Goal: Book appointment/travel/reservation

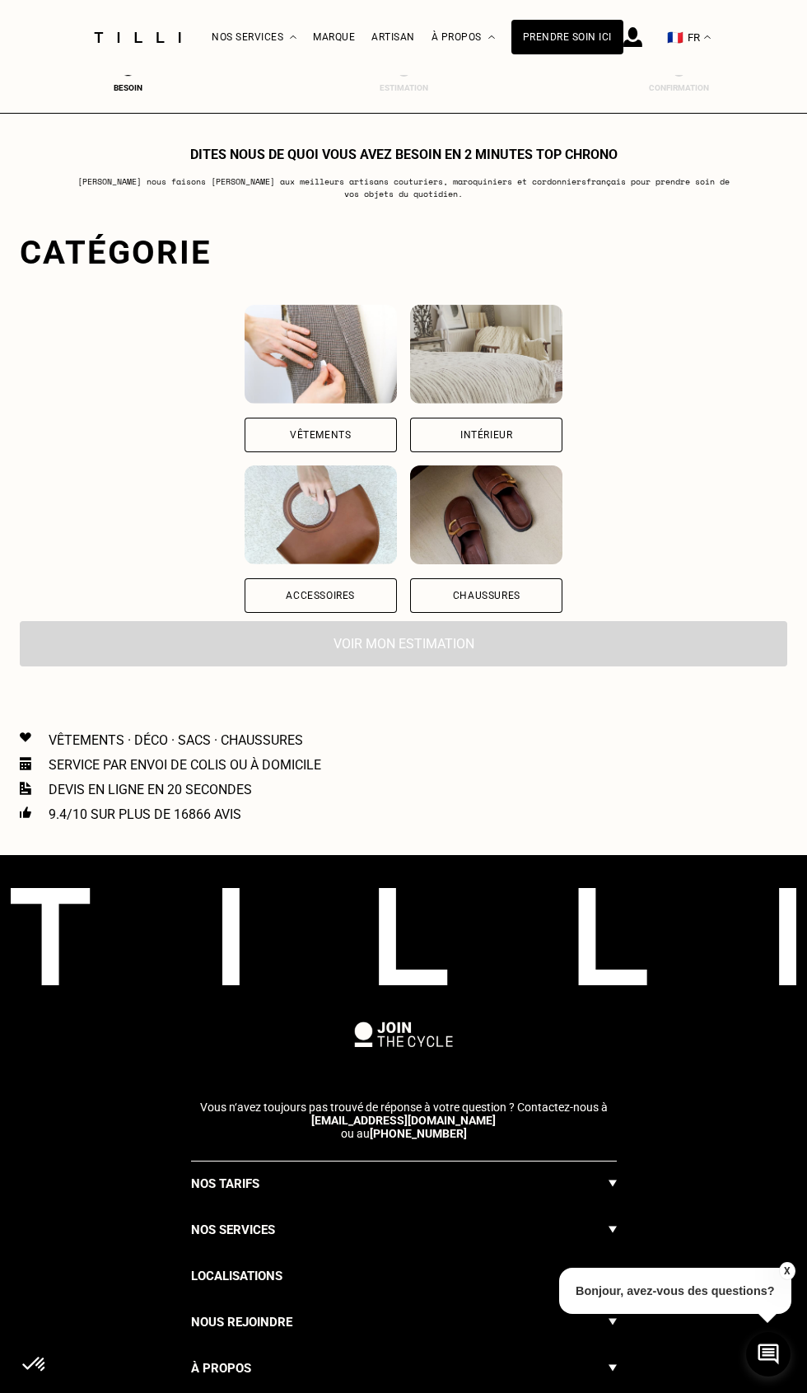
click at [337, 441] on div "Vêtements" at bounding box center [321, 435] width 152 height 35
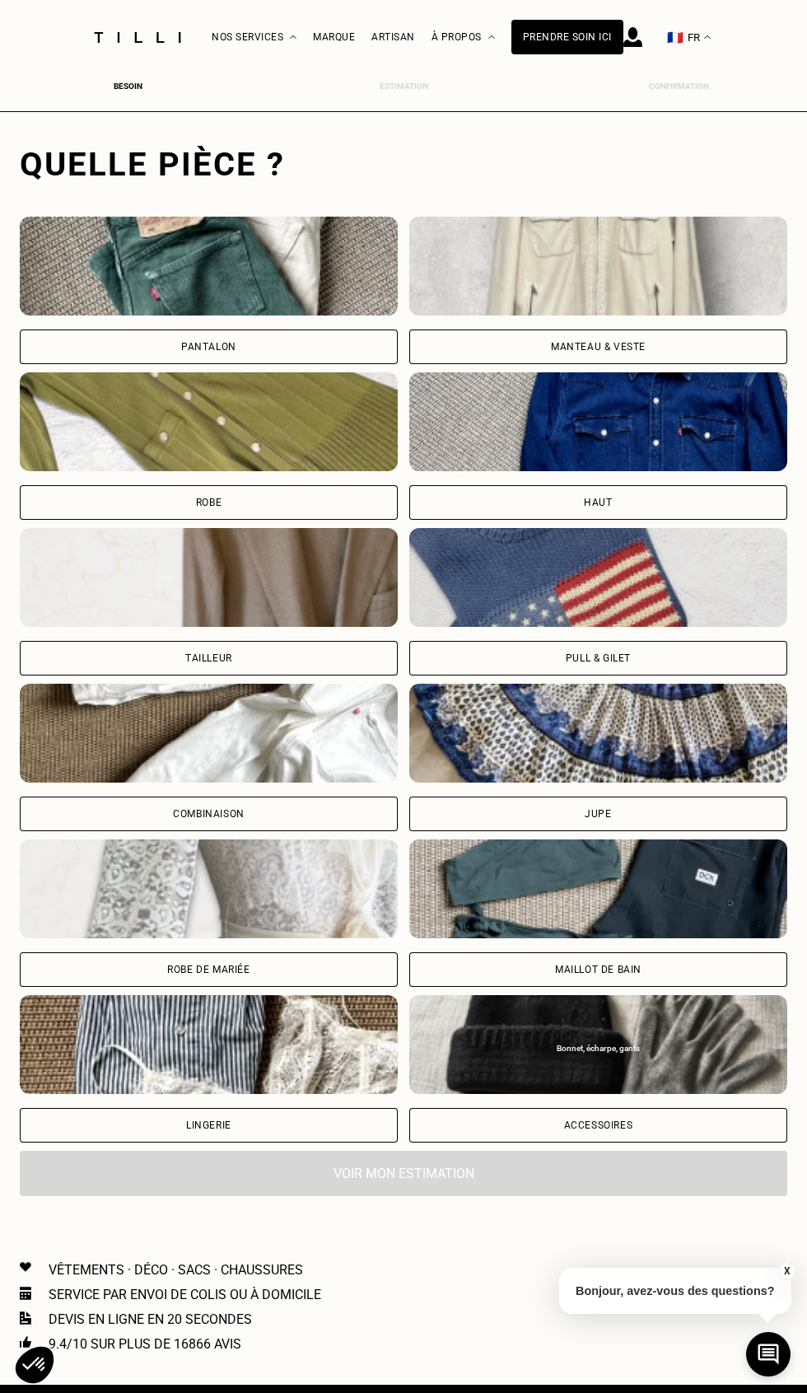
scroll to position [505, 0]
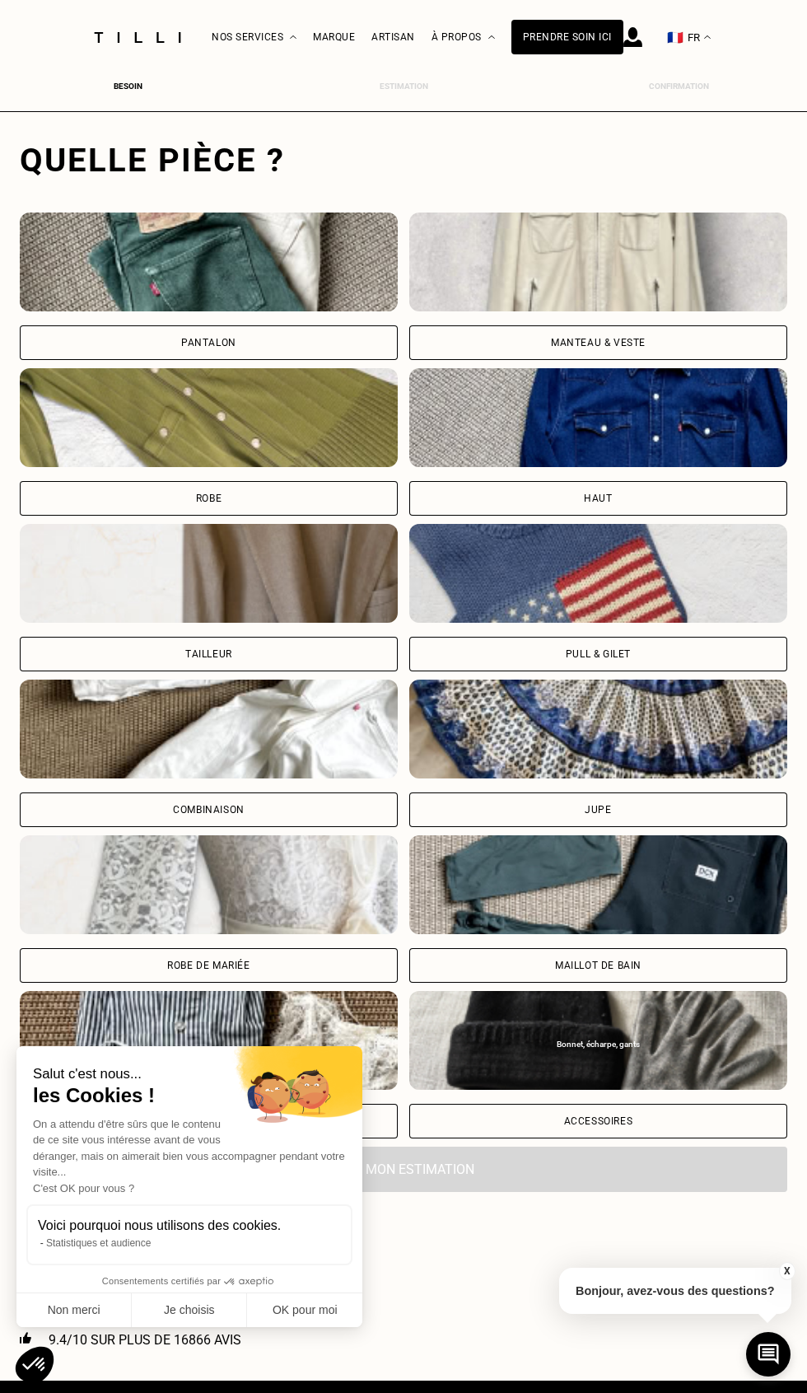
click at [323, 317] on div "Pantalon" at bounding box center [209, 286] width 378 height 147
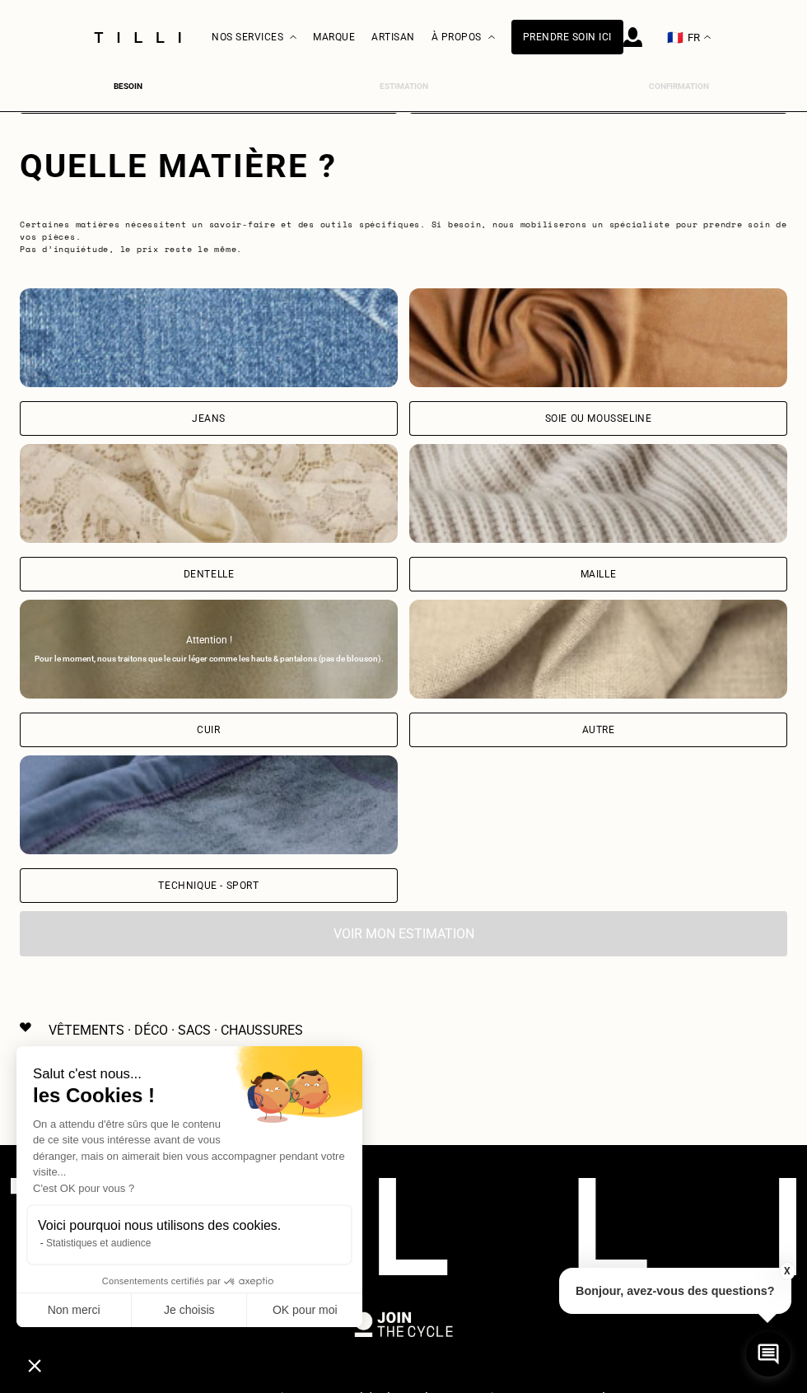
scroll to position [1535, 0]
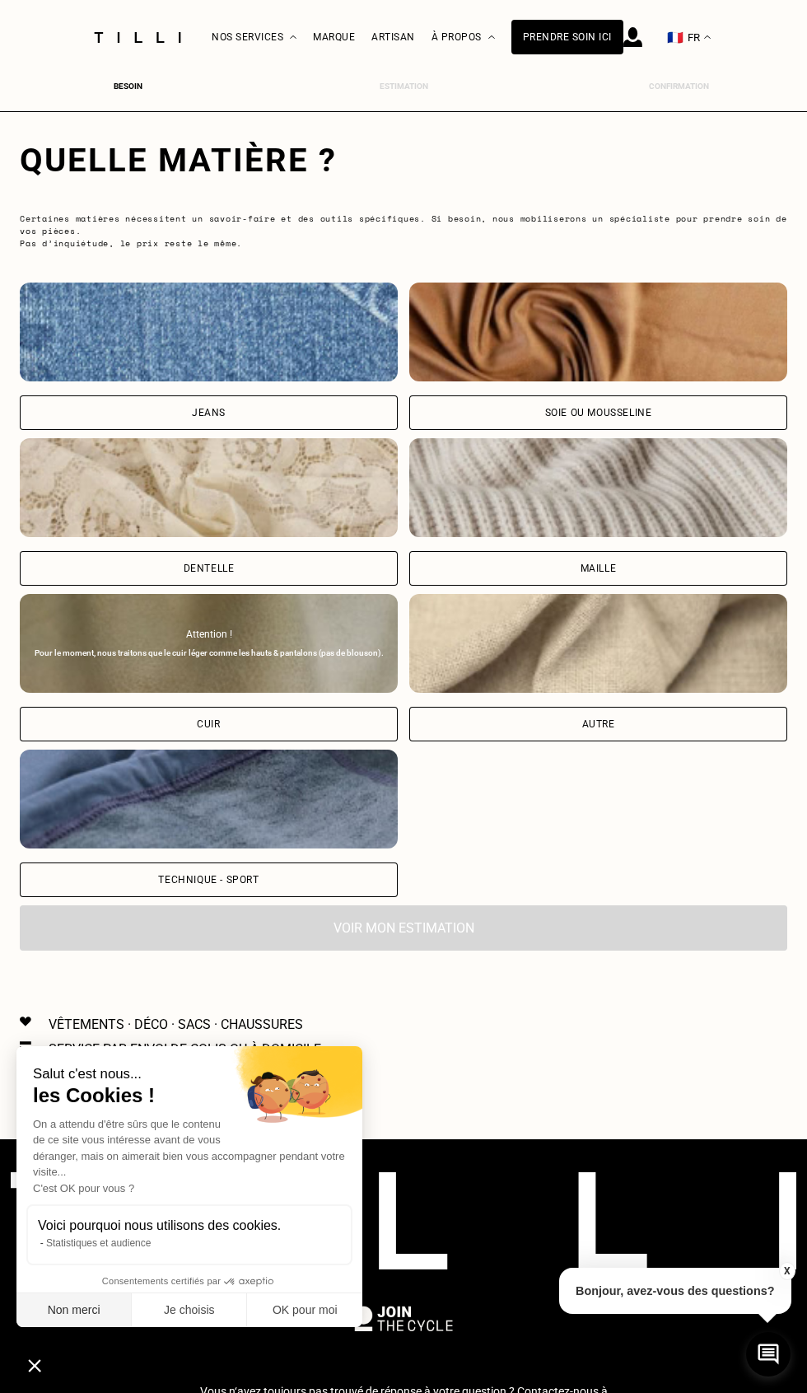
click at [84, 1304] on button "Non merci" at bounding box center [73, 1310] width 115 height 35
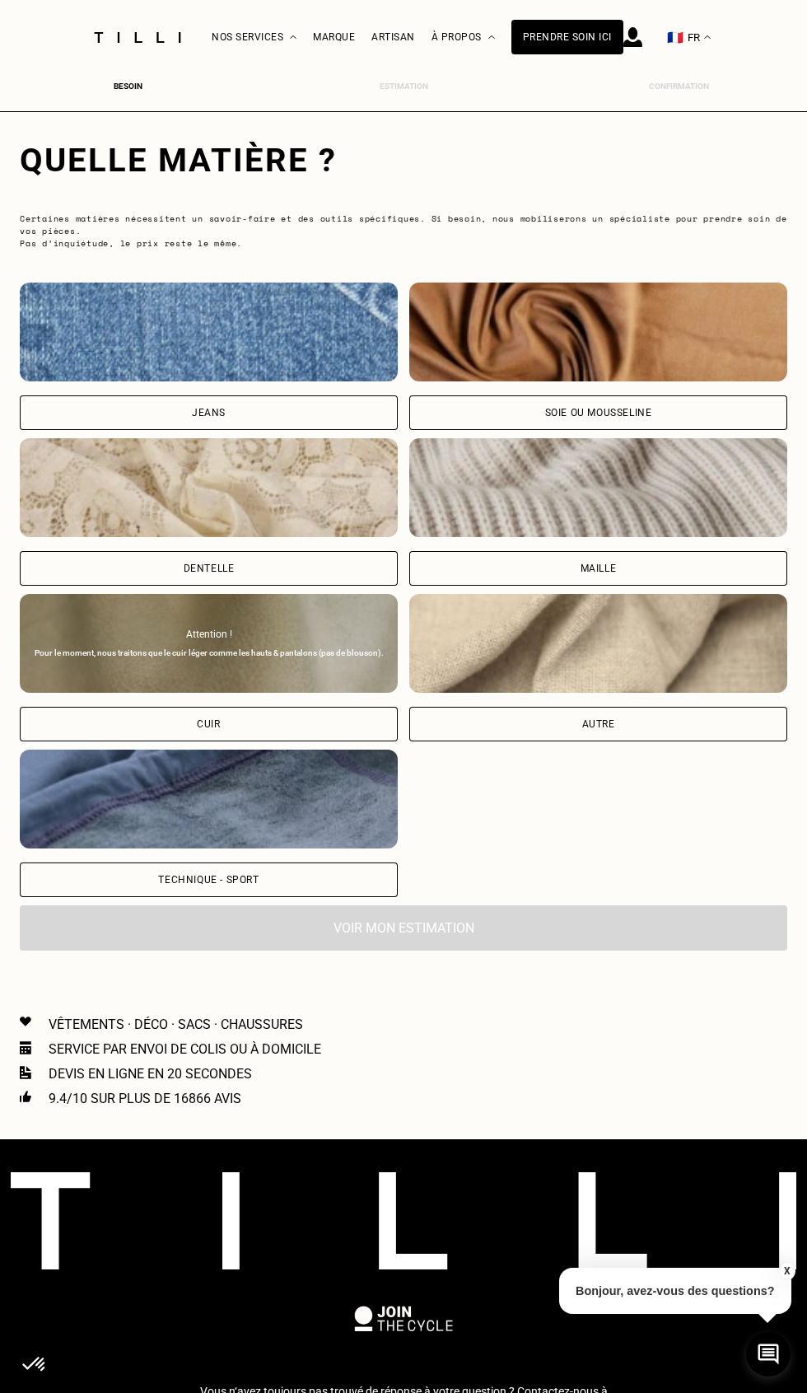
click at [324, 387] on div "Jeans" at bounding box center [209, 356] width 378 height 147
select select "FR"
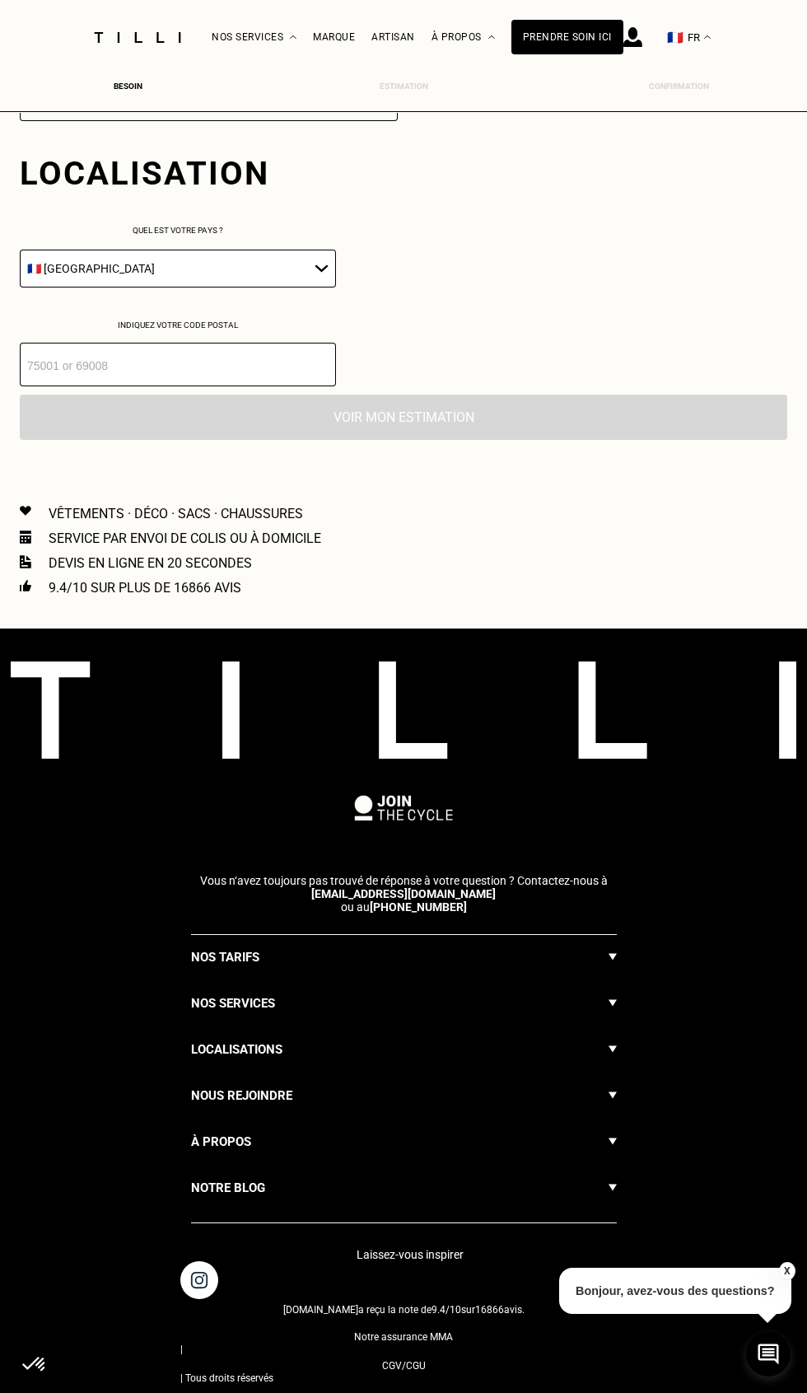
scroll to position [2324, 0]
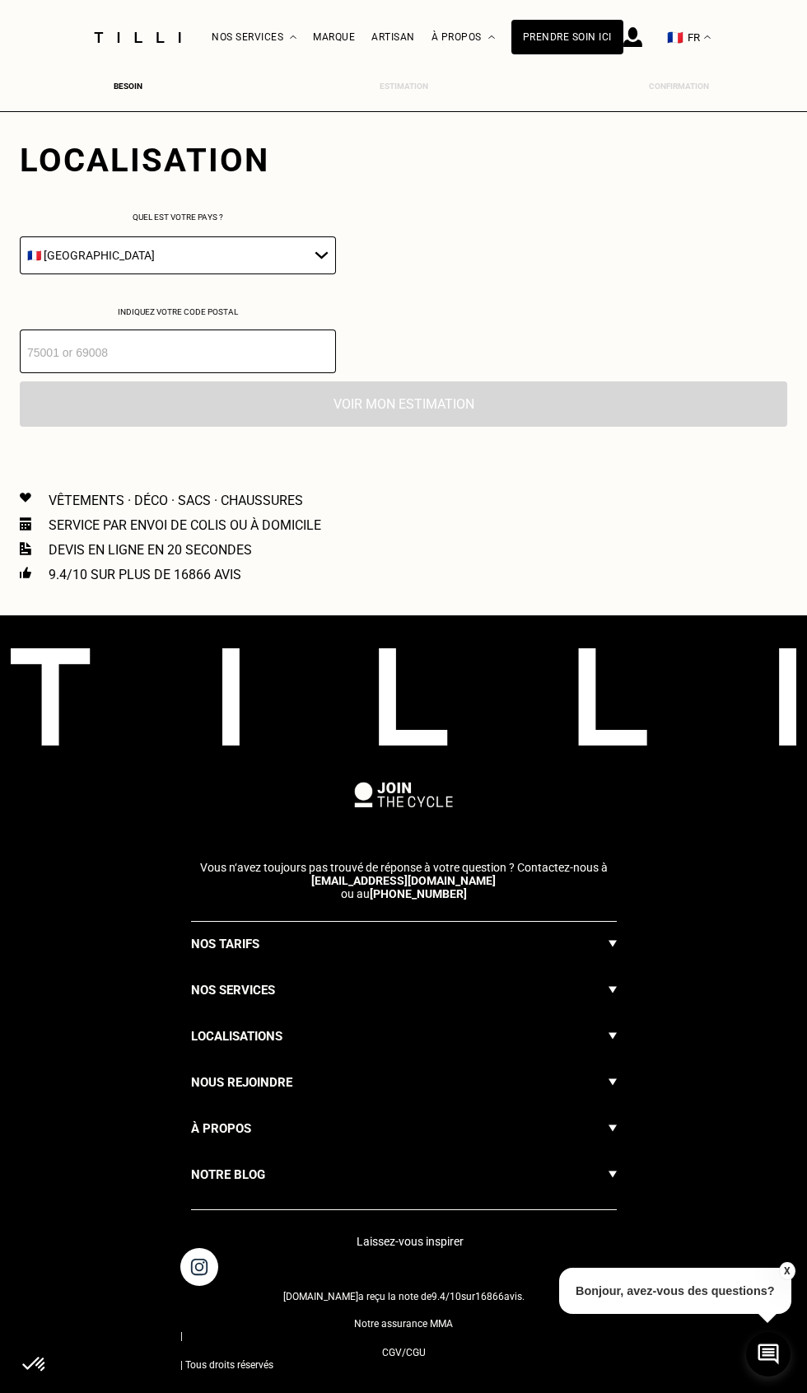
click at [226, 348] on input "number" at bounding box center [178, 351] width 316 height 44
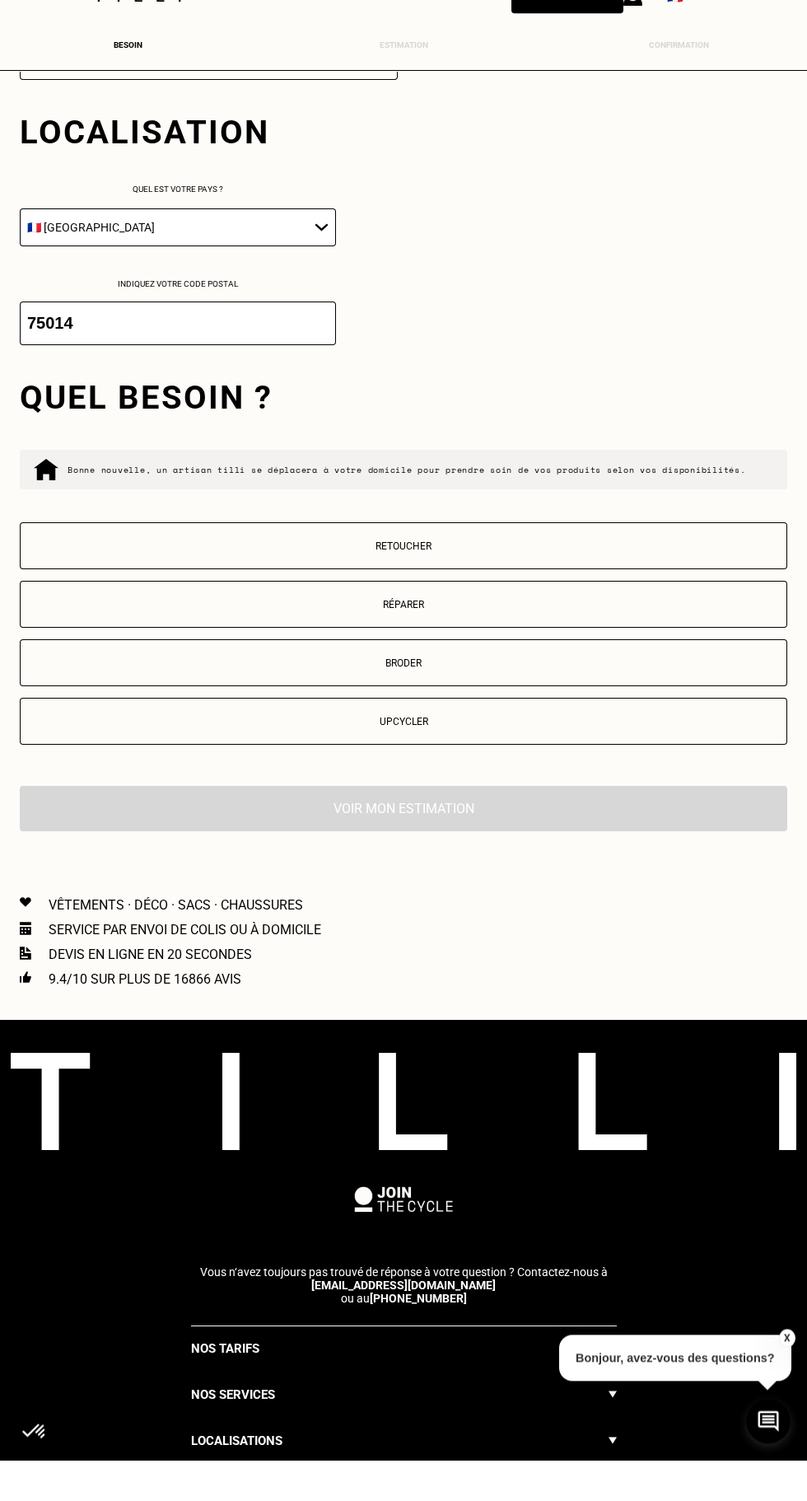
scroll to position [2311, 0]
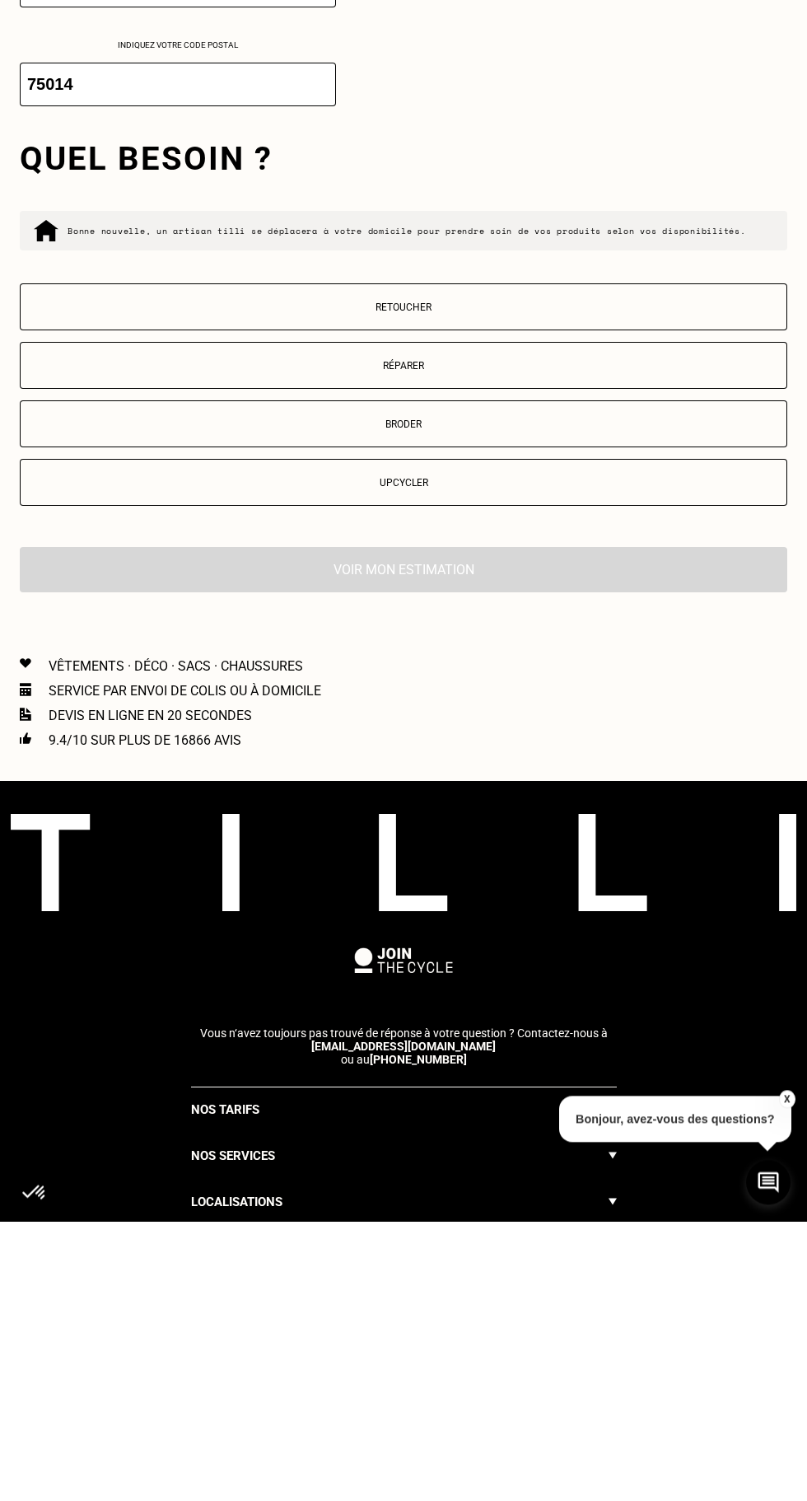
type input "75014"
click at [549, 586] on p "Retoucher" at bounding box center [404, 588] width 750 height 12
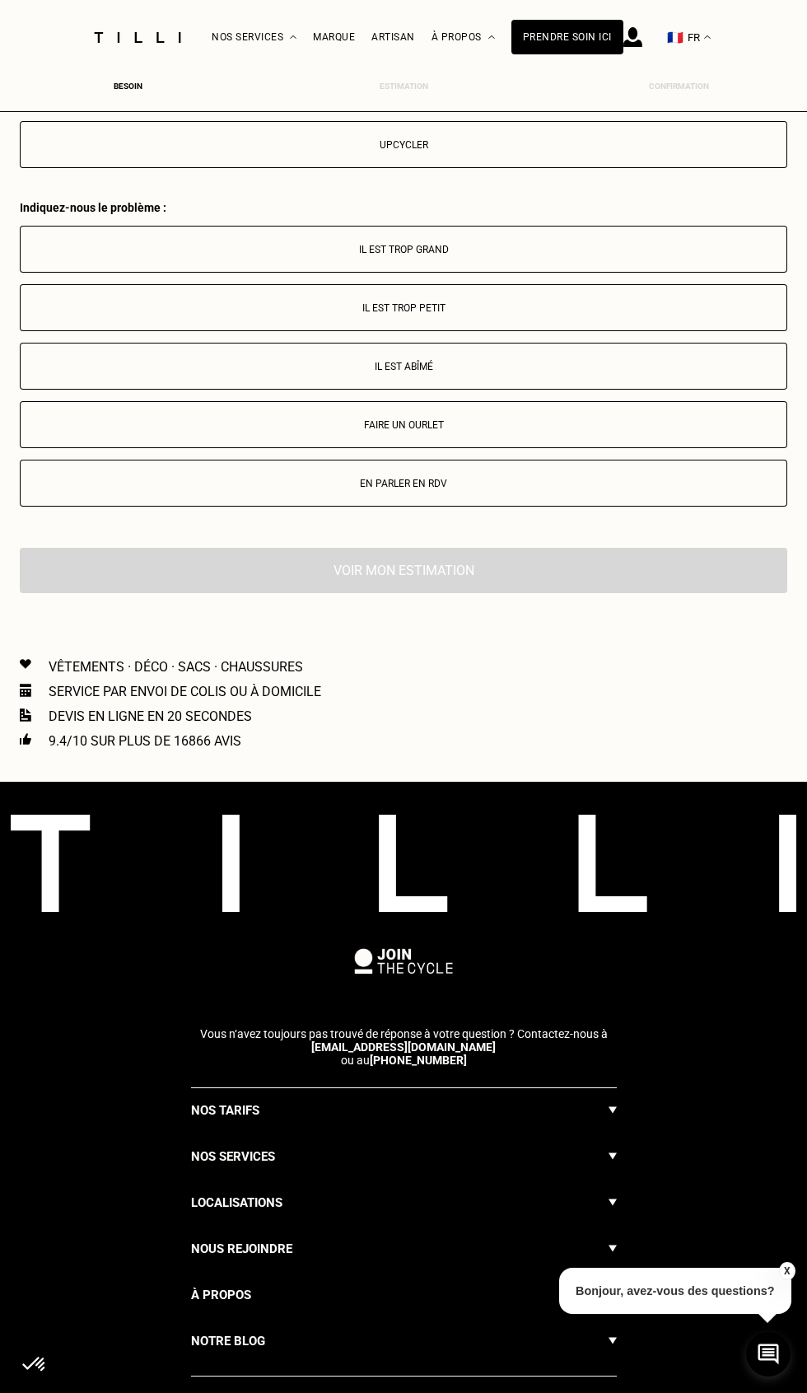
scroll to position [2990, 0]
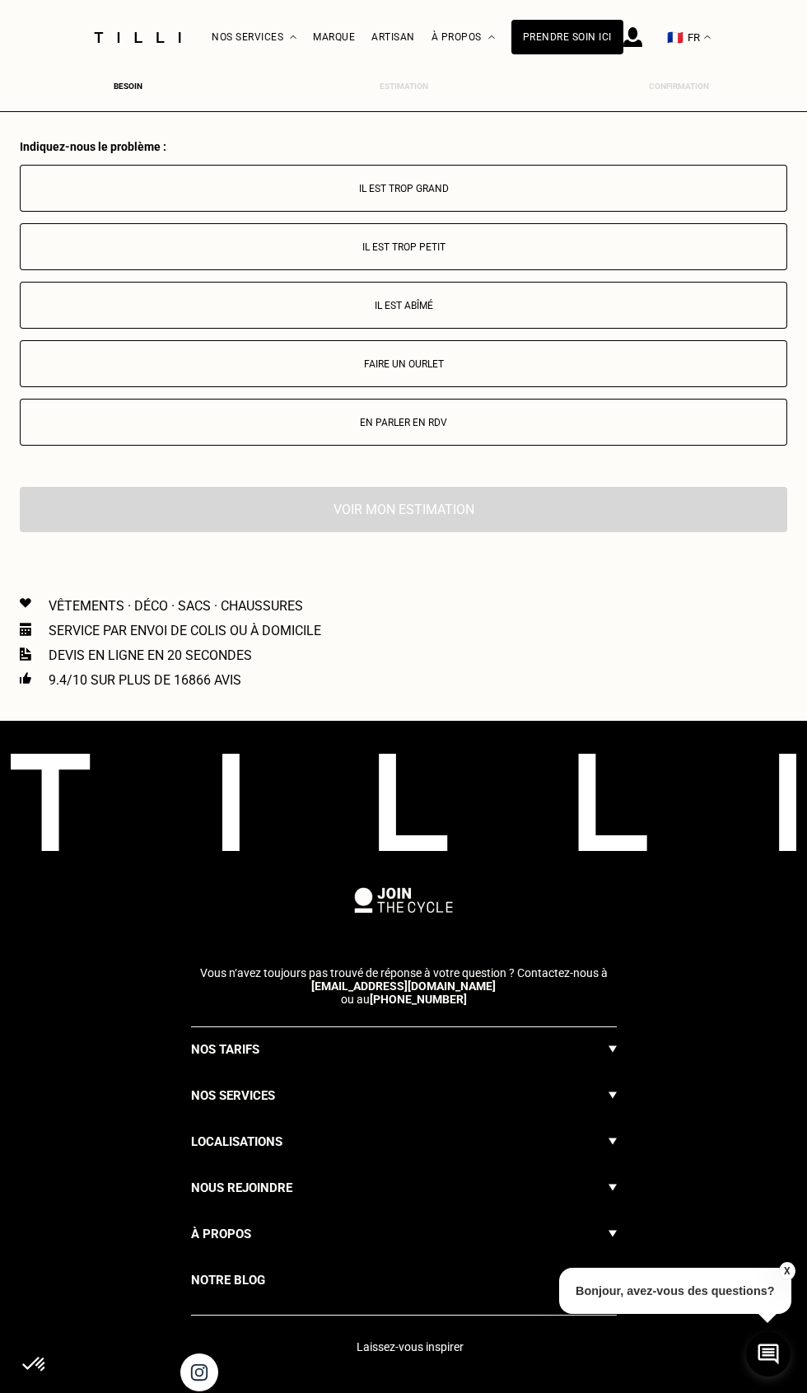
click at [592, 363] on p "Faire un ourlet" at bounding box center [404, 364] width 750 height 12
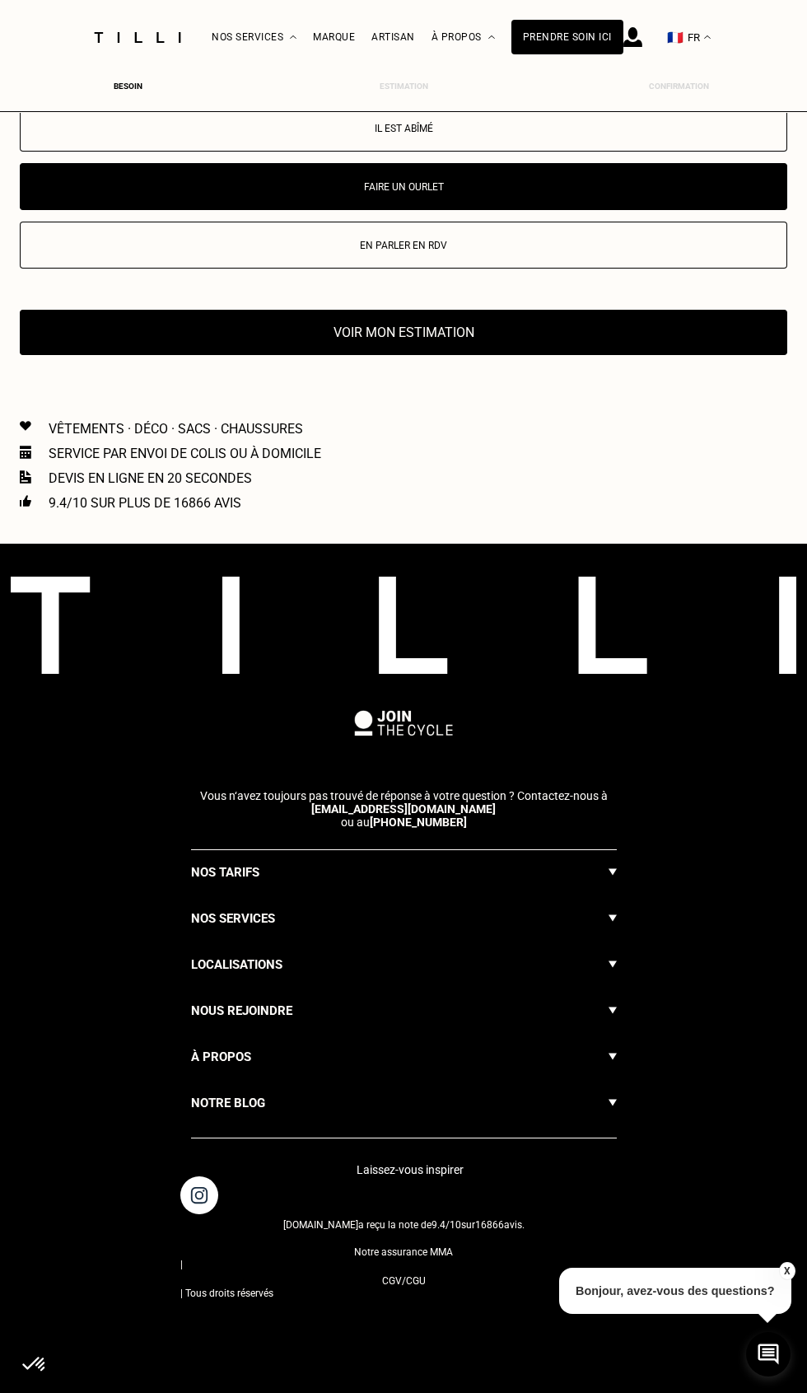
scroll to position [3190, 0]
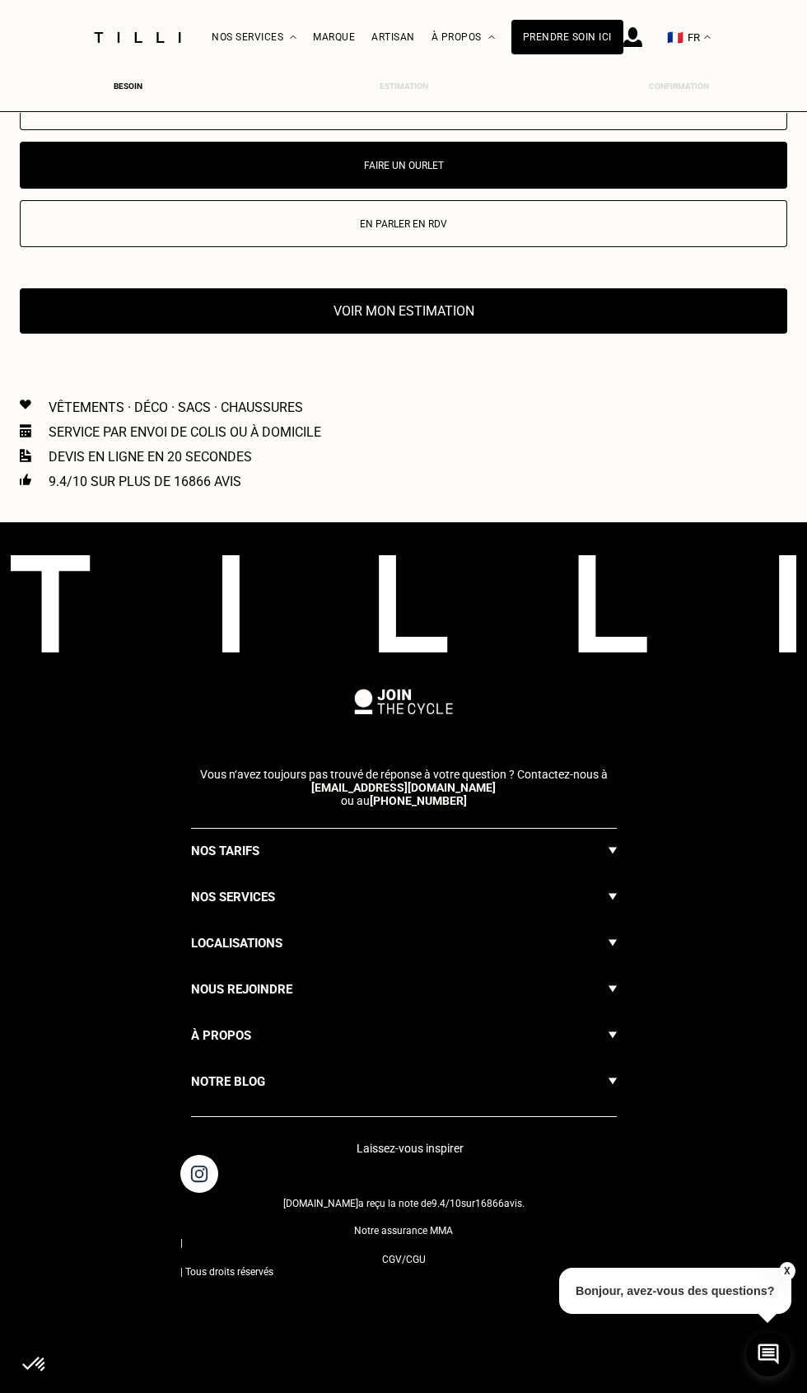
click at [538, 318] on button "Voir mon estimation" at bounding box center [404, 310] width 768 height 45
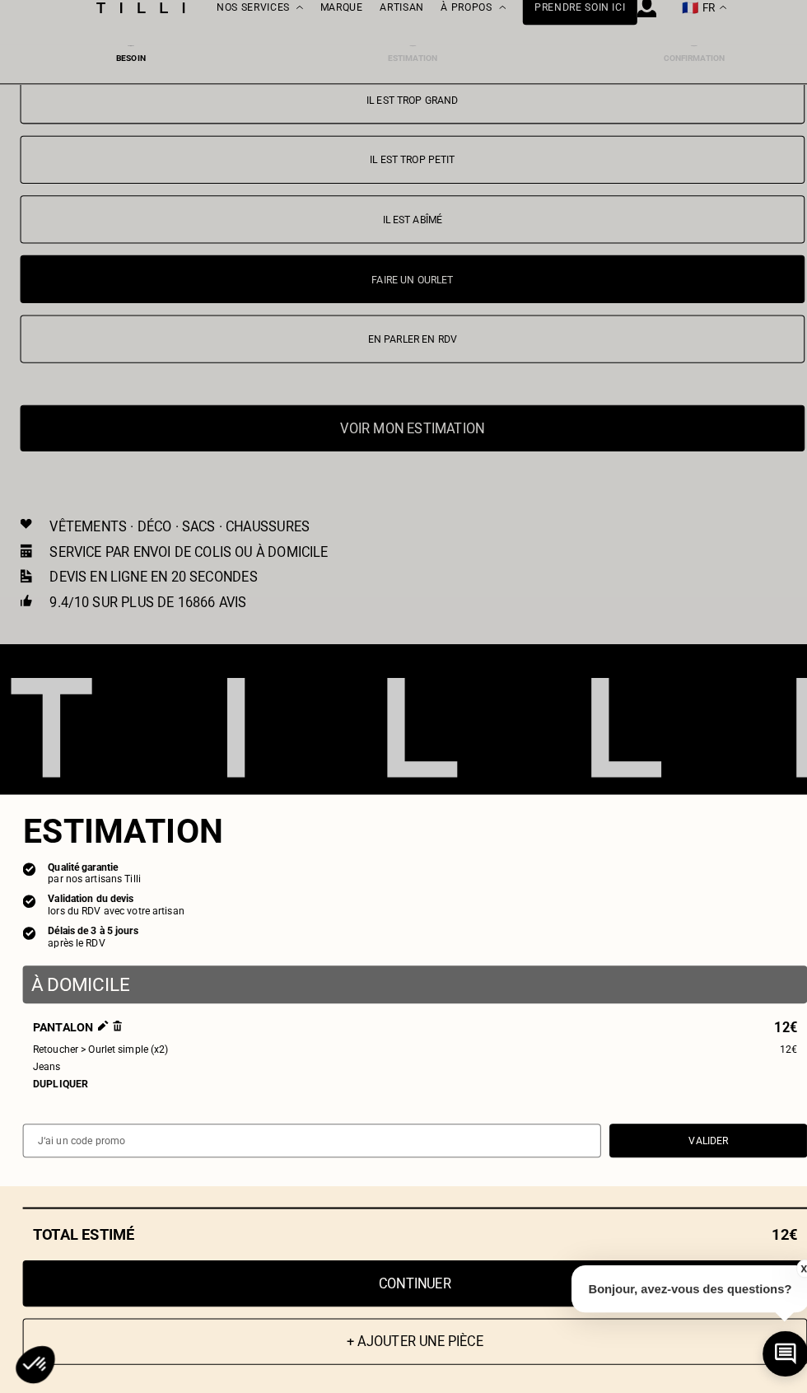
scroll to position [3052, 0]
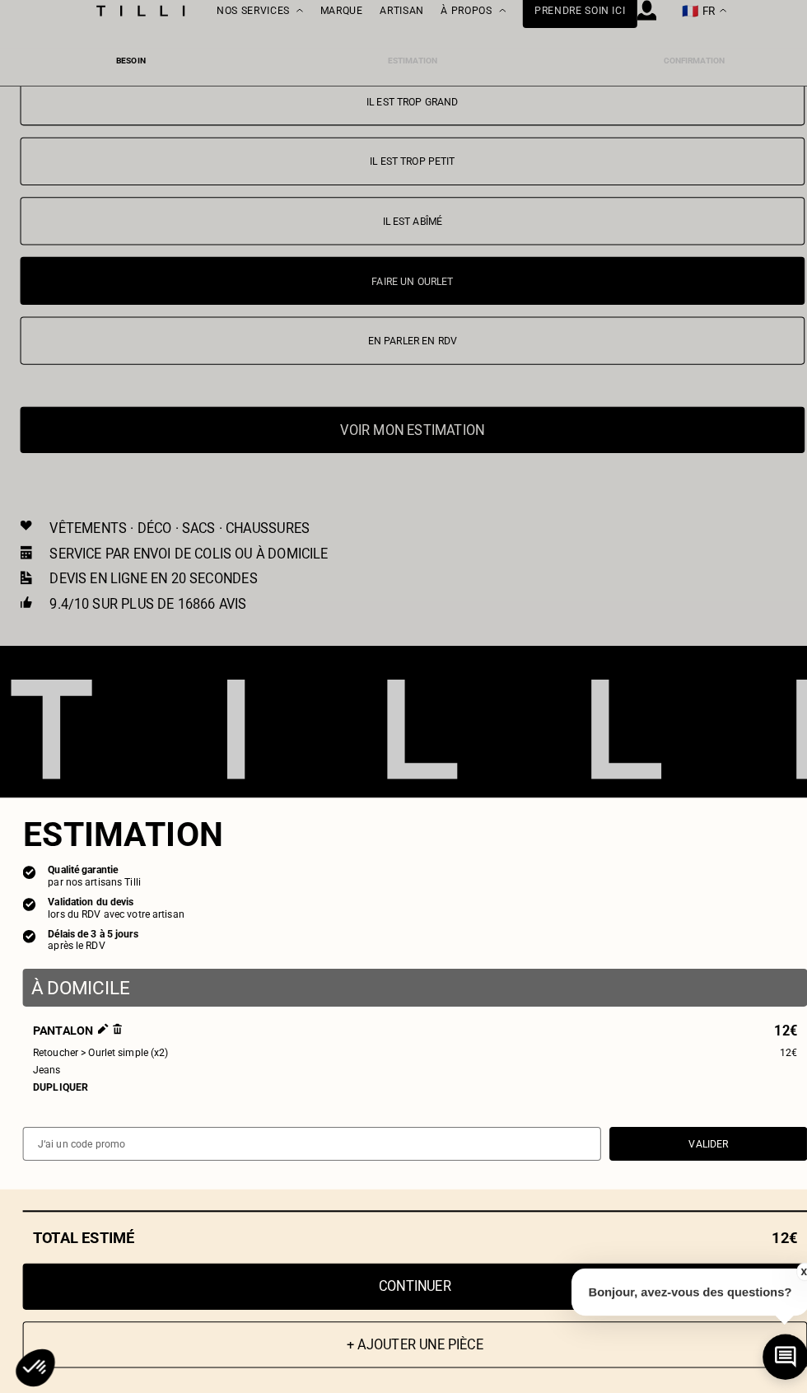
click at [475, 1271] on button "Continuer" at bounding box center [406, 1285] width 768 height 45
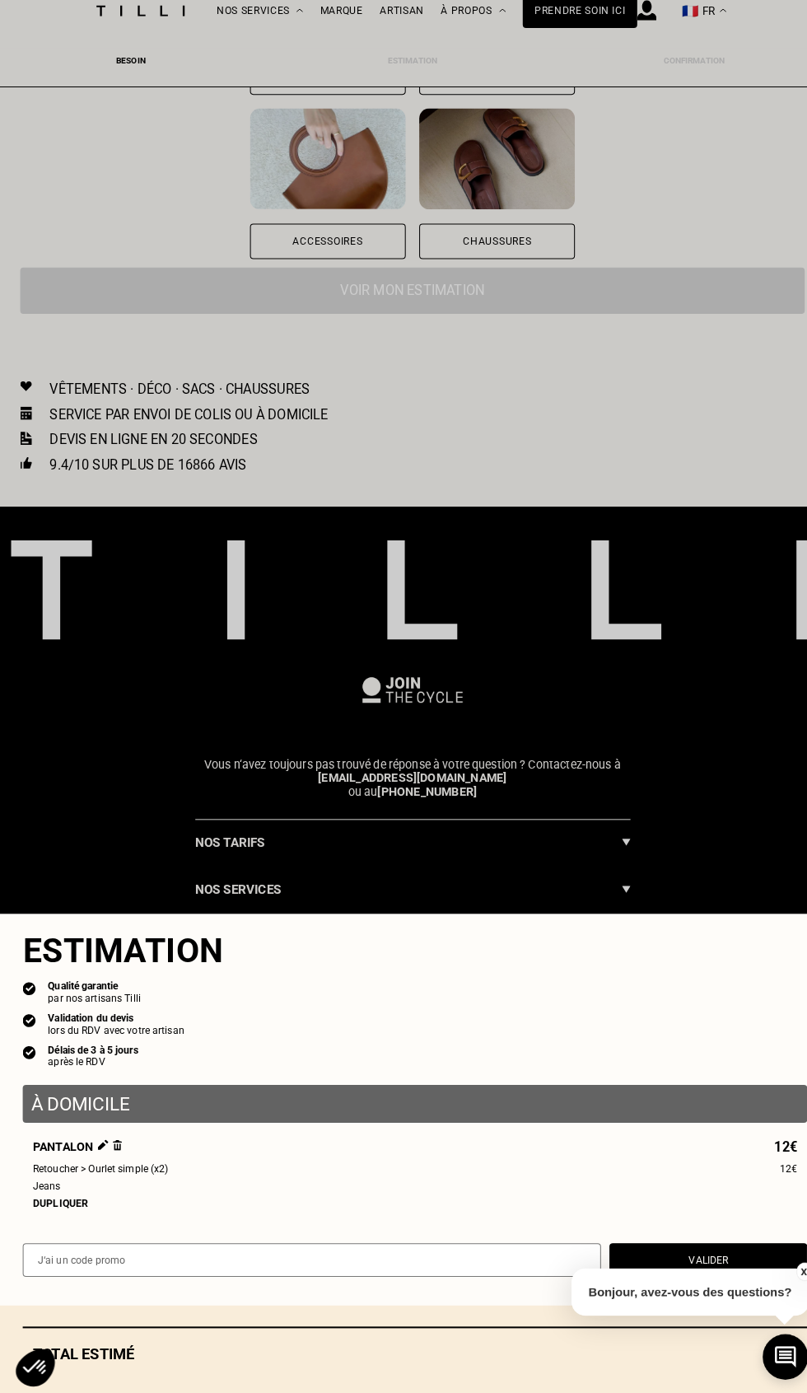
scroll to position [333, 0]
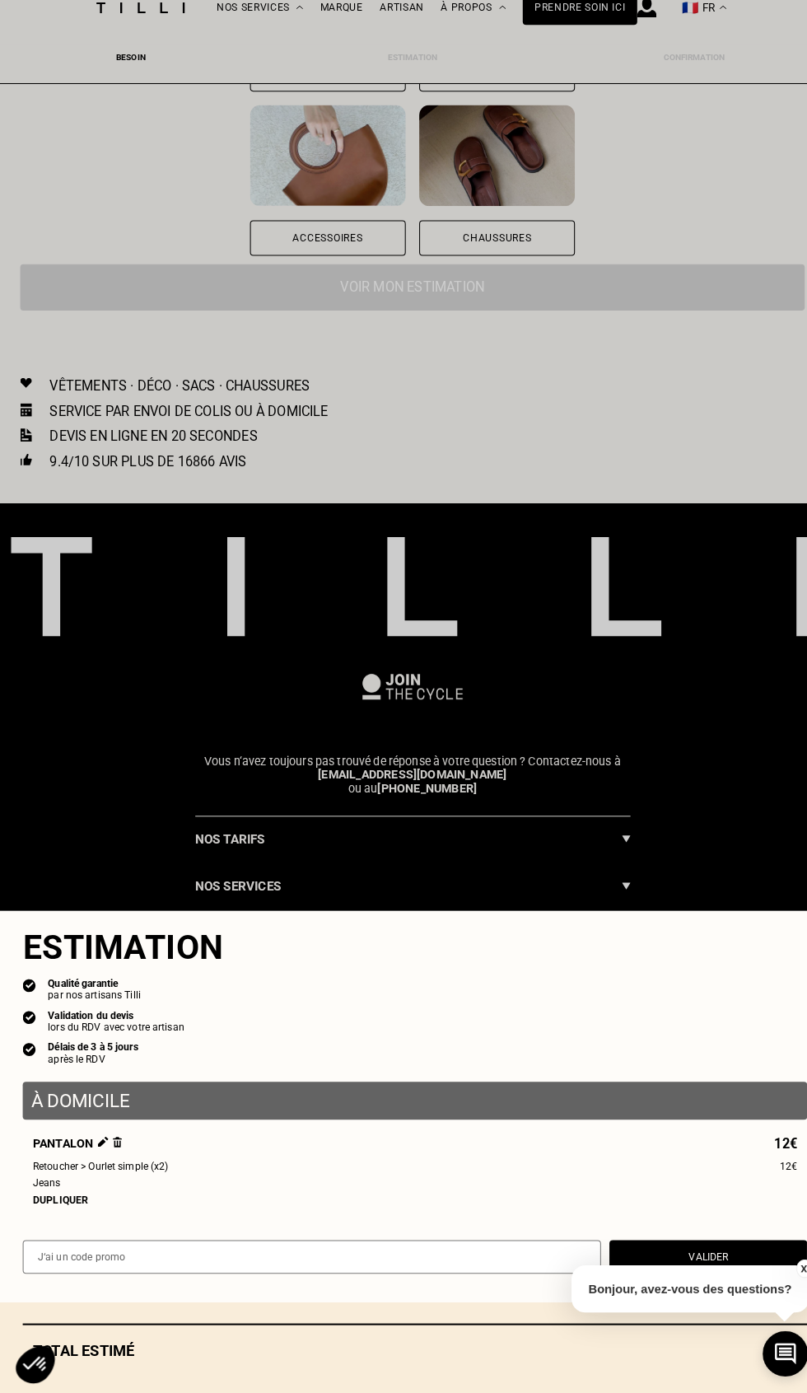
select select "FR"
